Goal: Task Accomplishment & Management: Manage account settings

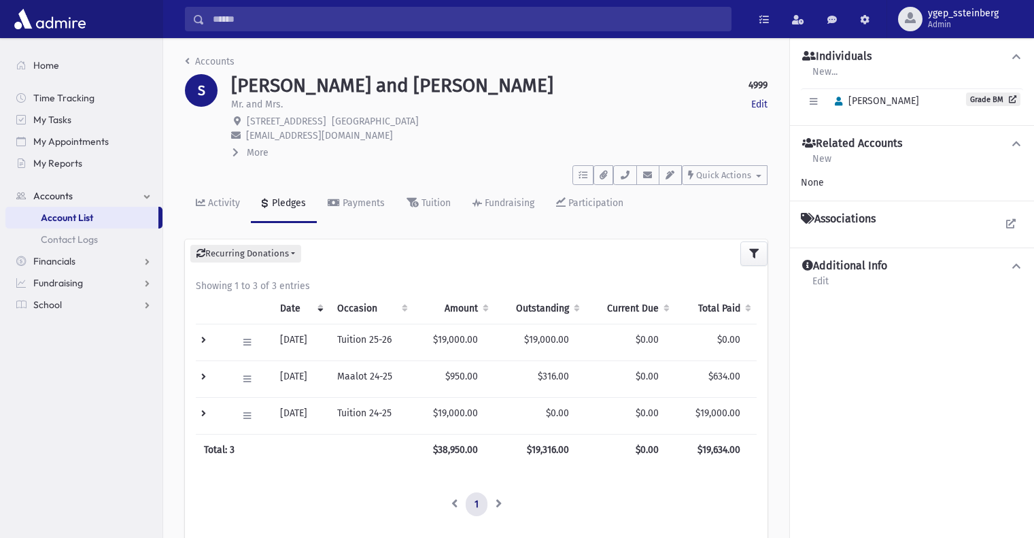
scroll to position [7, 0]
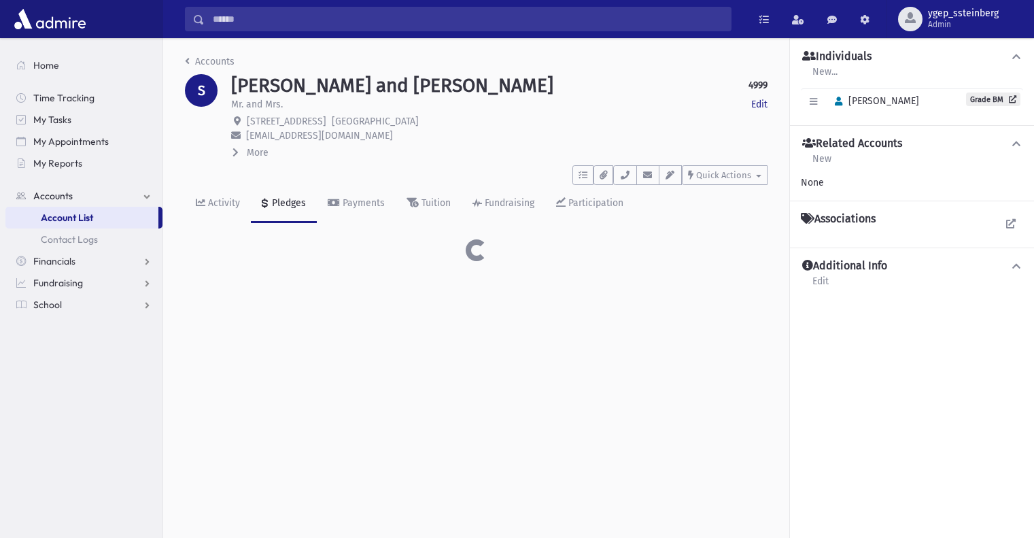
scroll to position [7, 0]
